Goal: Task Accomplishment & Management: Use online tool/utility

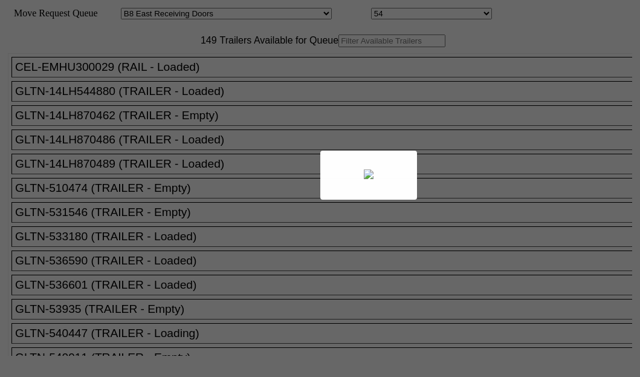
select select "536"
select select "8222"
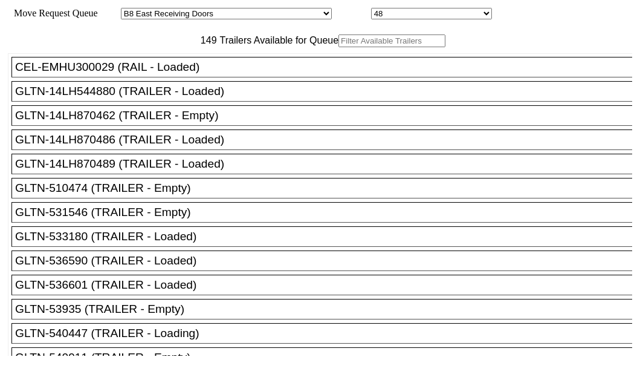
click at [339, 47] on input "text" at bounding box center [392, 40] width 107 height 13
paste input "14LH544880"
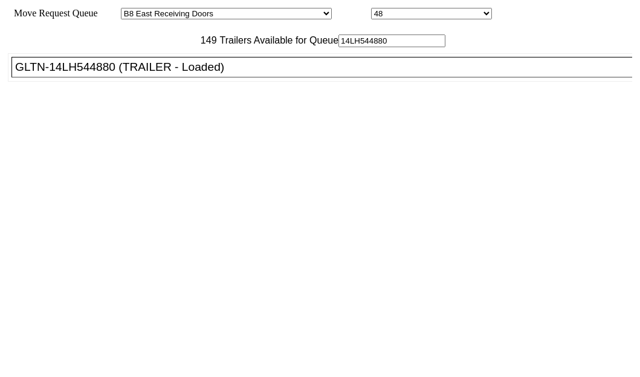
type input "14LH544880"
click at [80, 74] on div "GLTN-14LH544880 (TRAILER - Loaded)" at bounding box center [327, 66] width 625 height 13
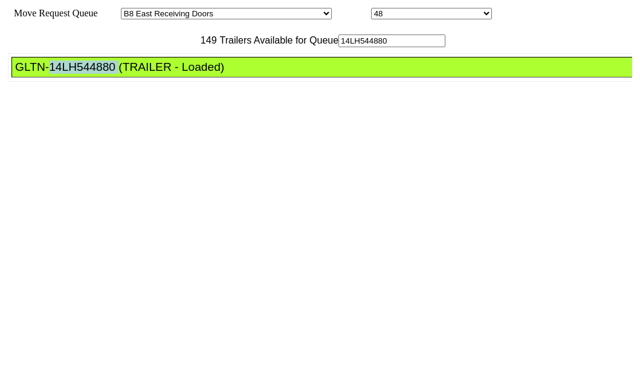
click at [80, 74] on div "GLTN-14LH544880 (TRAILER - Loaded)" at bounding box center [327, 66] width 625 height 13
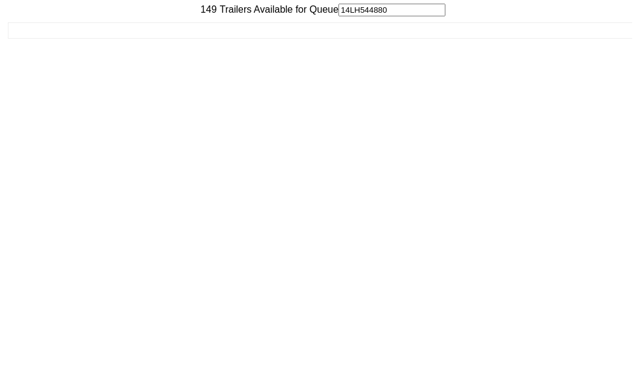
scroll to position [48, 0]
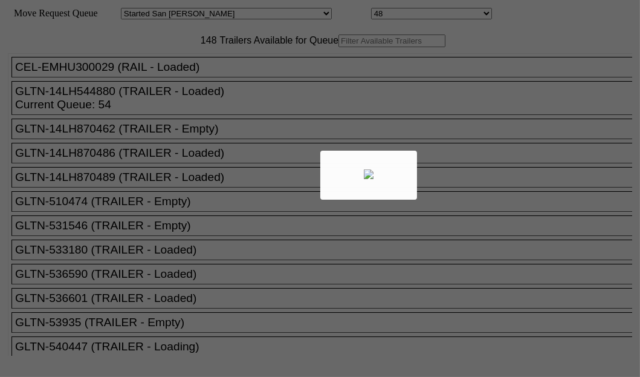
click at [163, 72] on div at bounding box center [320, 188] width 640 height 377
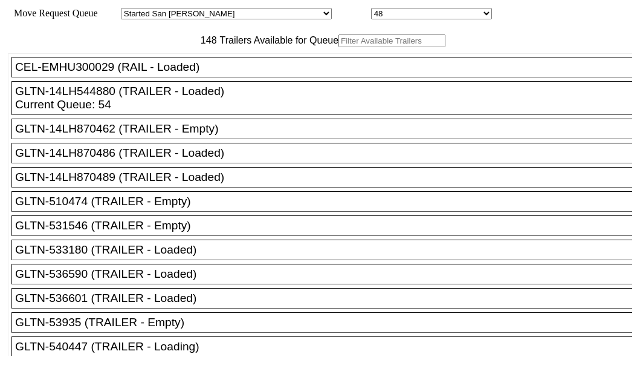
click at [339, 47] on input "text" at bounding box center [392, 40] width 107 height 13
paste input "HGIU500190"
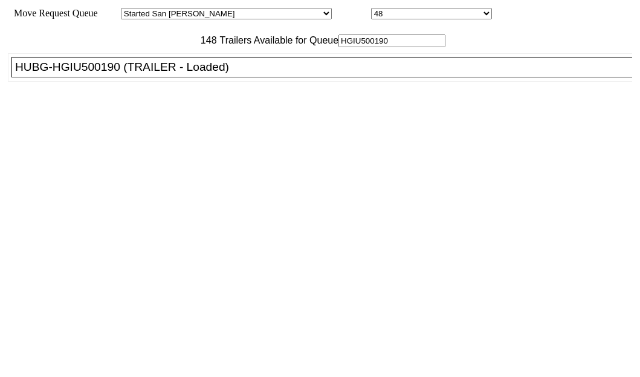
type input "HGIU500190"
click at [42, 74] on div "HUBG-HGIU500190 (TRAILER - Loaded)" at bounding box center [327, 66] width 625 height 13
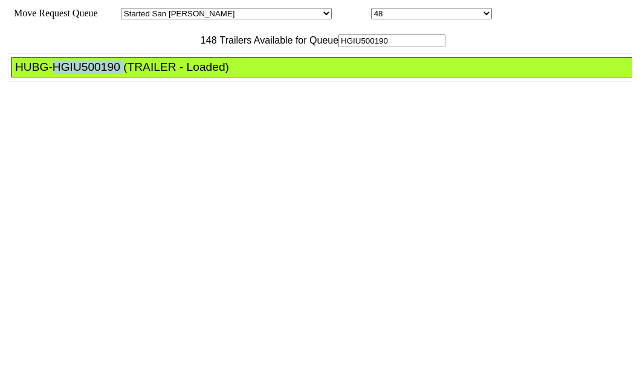
click at [42, 74] on div "HUBG-HGIU500190 (TRAILER - Loaded)" at bounding box center [327, 66] width 625 height 13
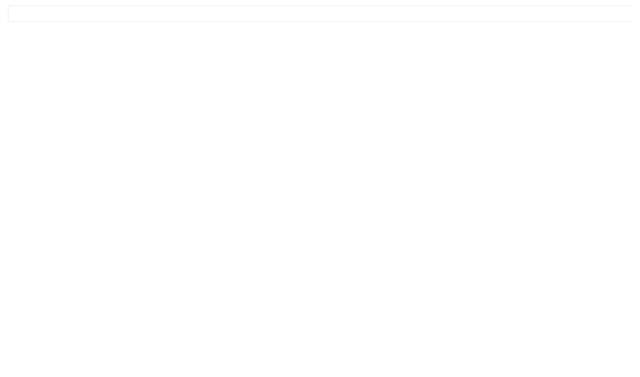
scroll to position [48, 0]
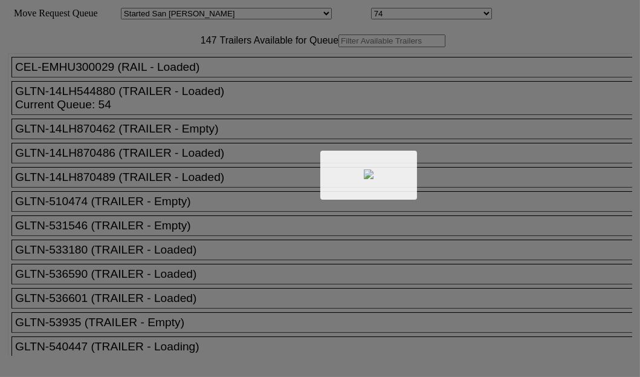
click at [209, 74] on div at bounding box center [320, 188] width 640 height 377
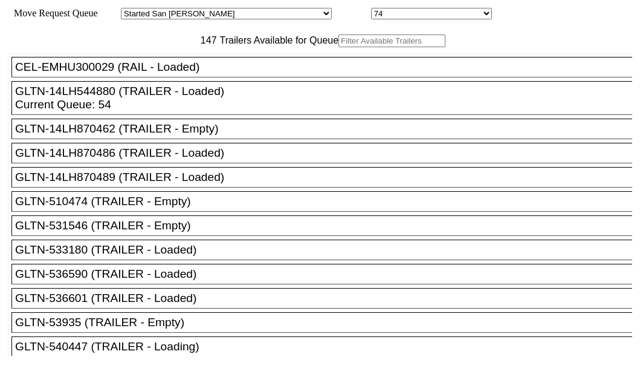
click at [339, 47] on input "text" at bounding box center [392, 40] width 107 height 13
paste input "176231"
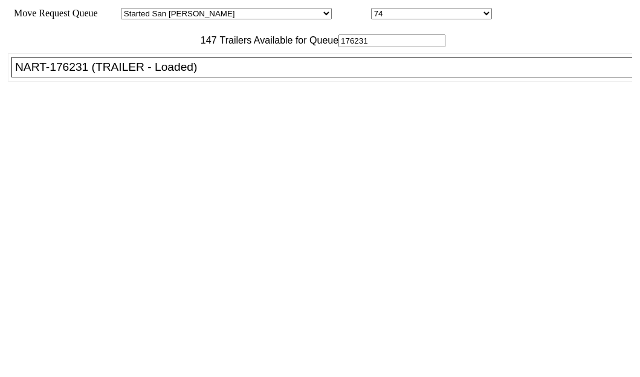
type input "176231"
click at [85, 74] on div "NART-176231 (TRAILER - Loaded)" at bounding box center [327, 66] width 625 height 13
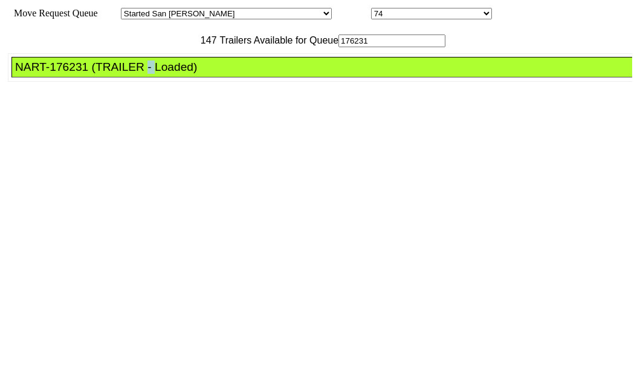
click at [85, 74] on div "NART-176231 (TRAILER - Loaded)" at bounding box center [327, 66] width 625 height 13
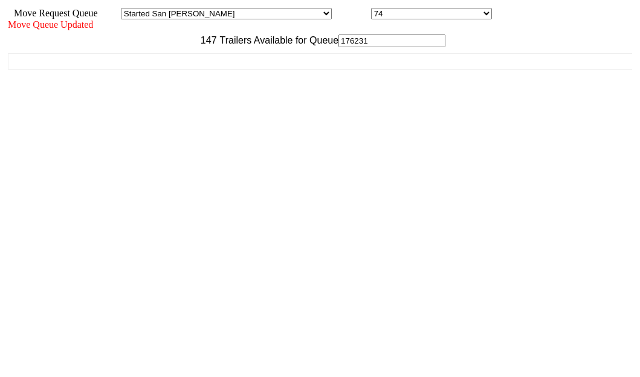
scroll to position [48, 0]
